Goal: Navigation & Orientation: Go to known website

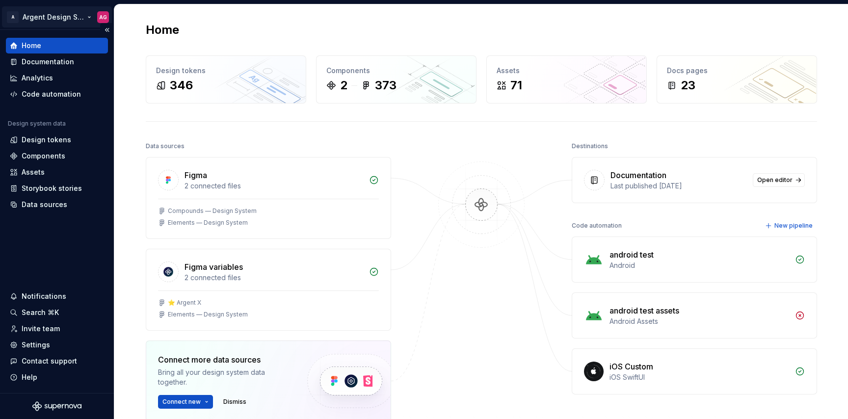
click at [44, 13] on html "A Argent Design System AG Home Documentation Analytics Code automation Design s…" at bounding box center [424, 209] width 848 height 419
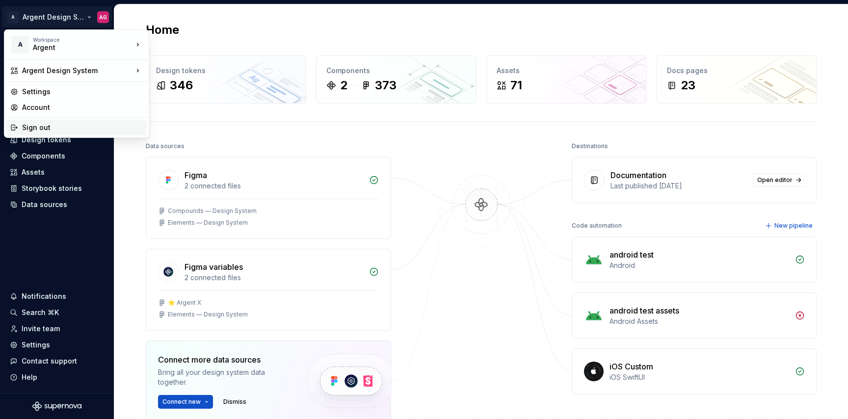
click at [49, 128] on div "Sign out" at bounding box center [82, 128] width 121 height 10
